Goal: Information Seeking & Learning: Learn about a topic

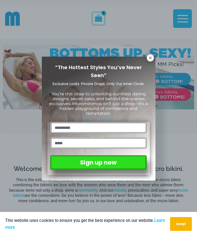
click at [150, 58] on icon at bounding box center [150, 57] width 3 height 3
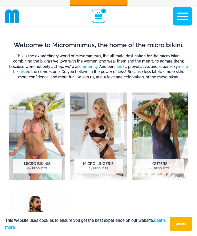
scroll to position [122, 0]
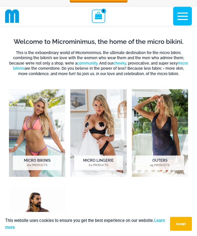
click at [36, 165] on mark "184 Products" at bounding box center [37, 165] width 49 height 4
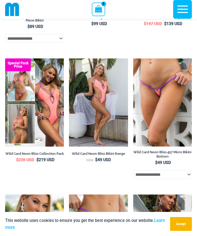
scroll to position [948, 0]
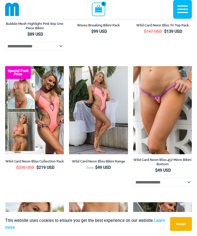
click at [133, 66] on img at bounding box center [133, 66] width 0 height 0
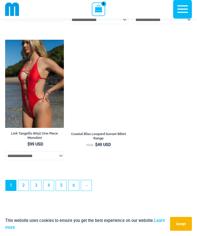
scroll to position [1504, 0]
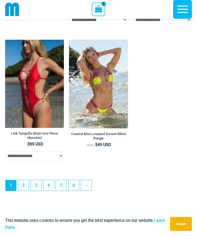
click at [87, 191] on link "→" at bounding box center [86, 185] width 11 height 11
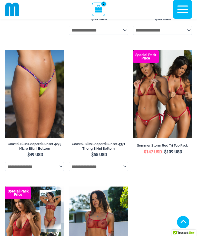
scroll to position [119, 0]
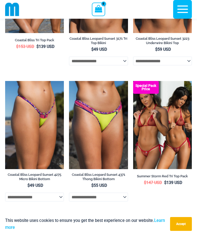
click at [133, 81] on img at bounding box center [133, 81] width 0 height 0
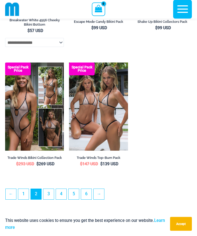
scroll to position [1348, 0]
click at [99, 198] on link "→" at bounding box center [98, 194] width 11 height 11
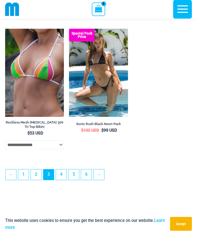
scroll to position [1396, 0]
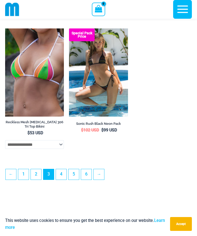
click at [99, 180] on link "→" at bounding box center [98, 174] width 11 height 11
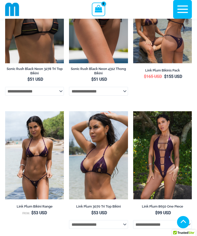
scroll to position [93, 0]
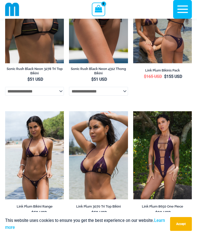
click at [5, 111] on img at bounding box center [5, 111] width 0 height 0
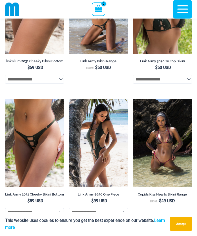
scroll to position [368, 0]
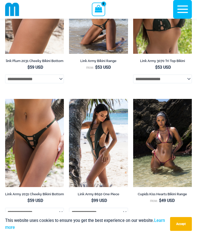
click at [133, 99] on img at bounding box center [133, 99] width 0 height 0
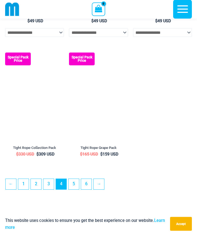
scroll to position [1361, 0]
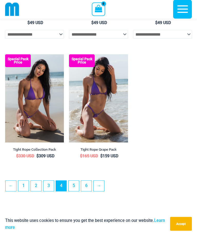
click at [98, 191] on link "→" at bounding box center [98, 186] width 11 height 11
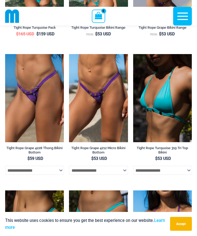
scroll to position [132, 0]
click at [5, 54] on img at bounding box center [5, 54] width 0 height 0
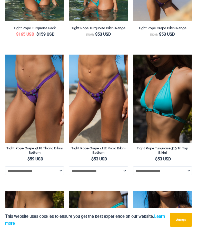
scroll to position [148, 0]
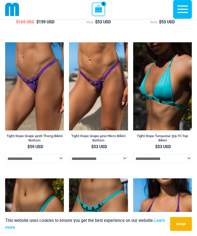
click at [69, 42] on img at bounding box center [69, 42] width 0 height 0
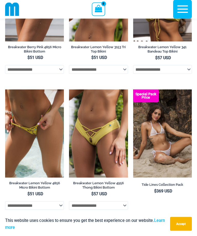
scroll to position [767, 0]
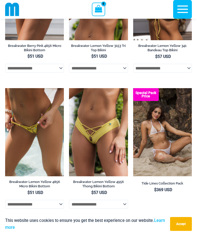
click at [69, 88] on img at bounding box center [69, 88] width 0 height 0
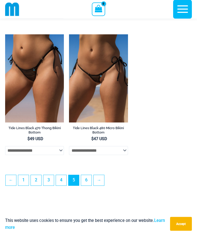
scroll to position [1354, 0]
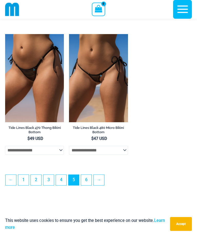
click at [100, 185] on link "→" at bounding box center [98, 180] width 11 height 11
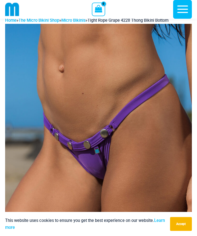
scroll to position [8, 0]
click at [180, 231] on button "Accept" at bounding box center [181, 224] width 22 height 14
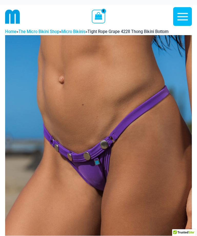
scroll to position [0, 0]
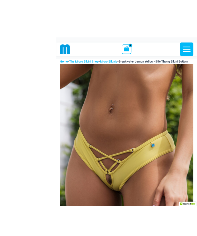
scroll to position [9, 0]
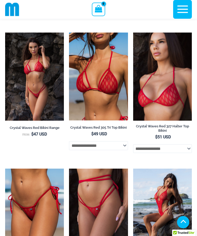
scroll to position [831, 0]
